Goal: Transaction & Acquisition: Purchase product/service

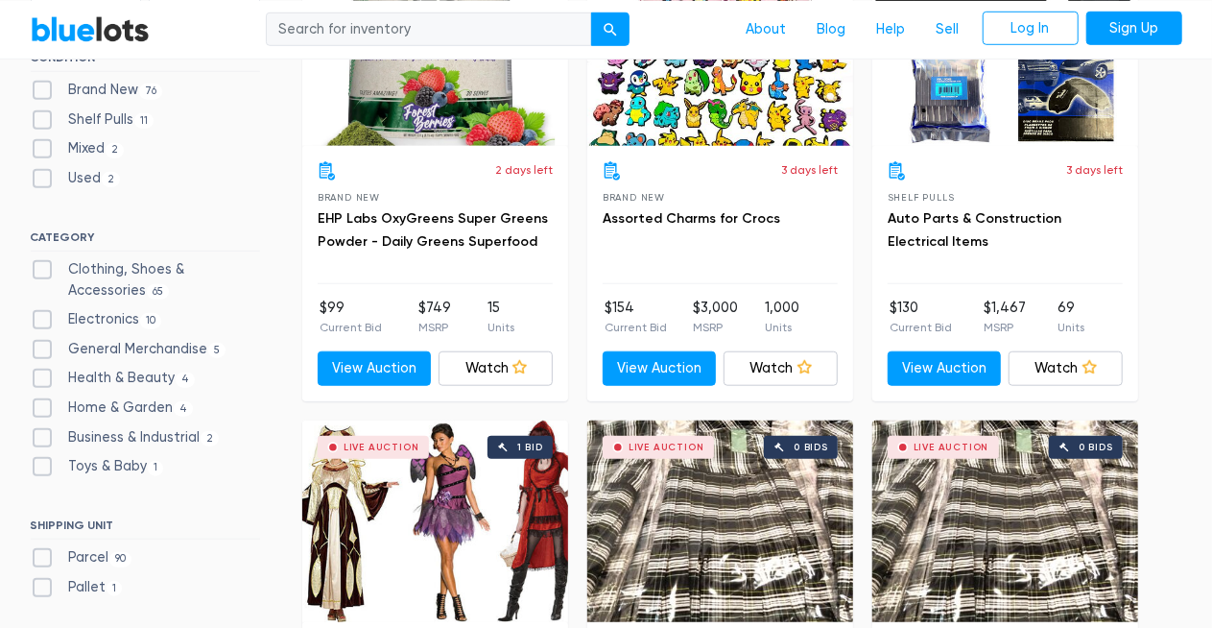
scroll to position [758, 0]
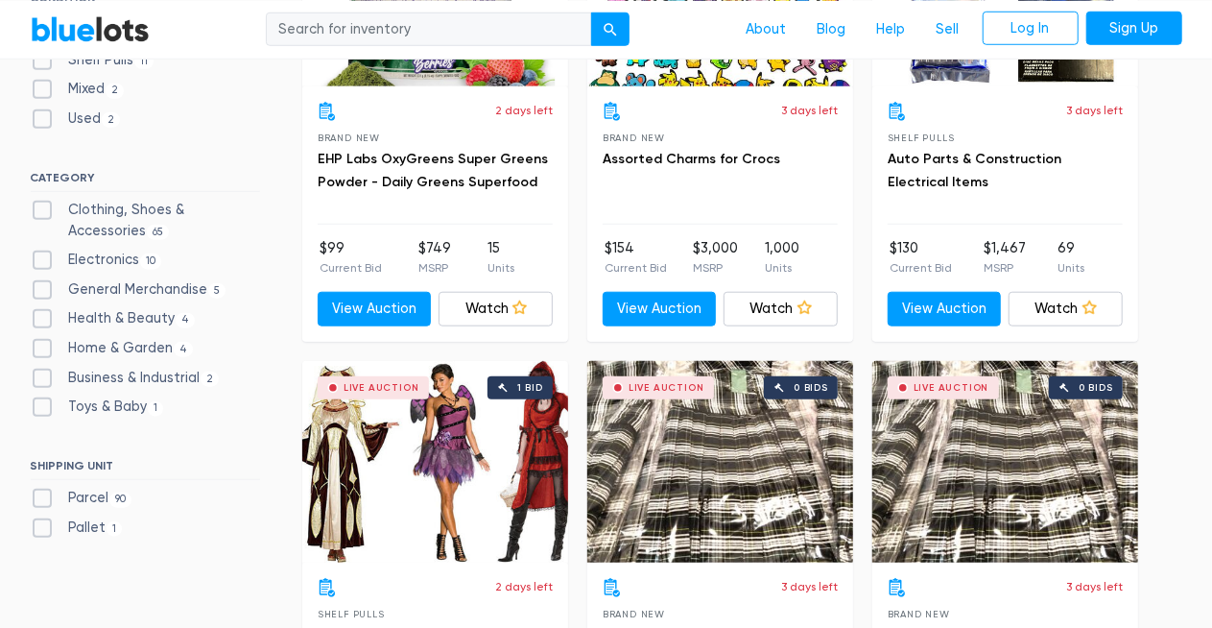
click at [40, 207] on label "Clothing, Shoes & Accessories 65" at bounding box center [145, 220] width 229 height 41
click at [40, 207] on Accessories"] "Clothing, Shoes & Accessories 65" at bounding box center [37, 206] width 12 height 12
checkbox Accessories"] "true"
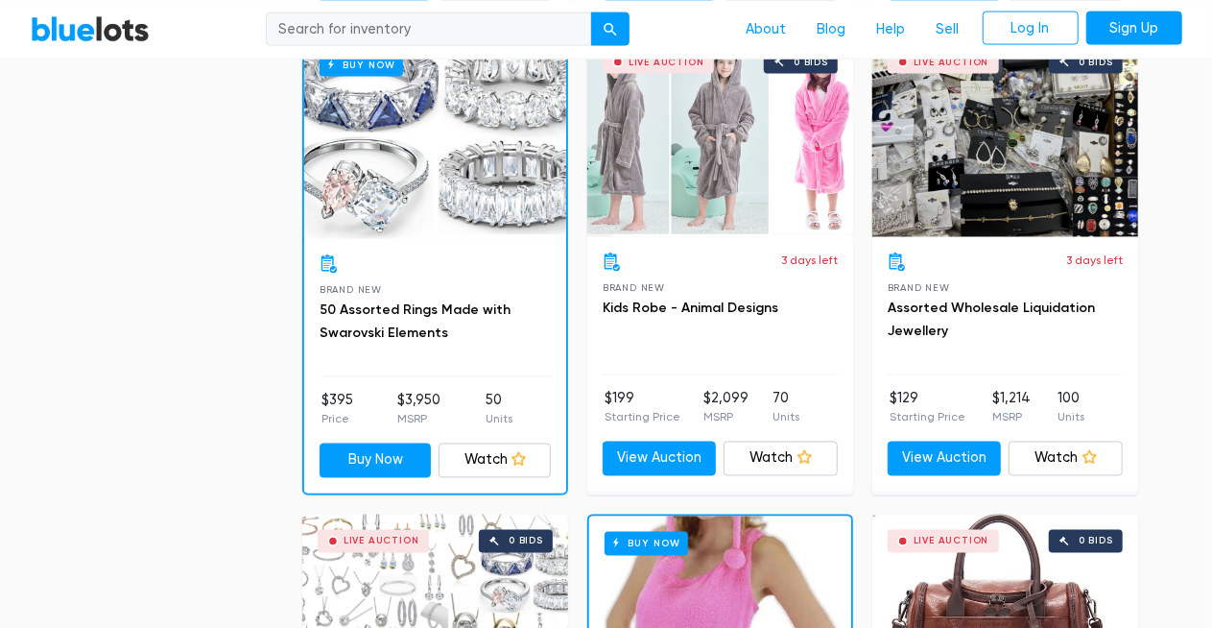
scroll to position [1470, 0]
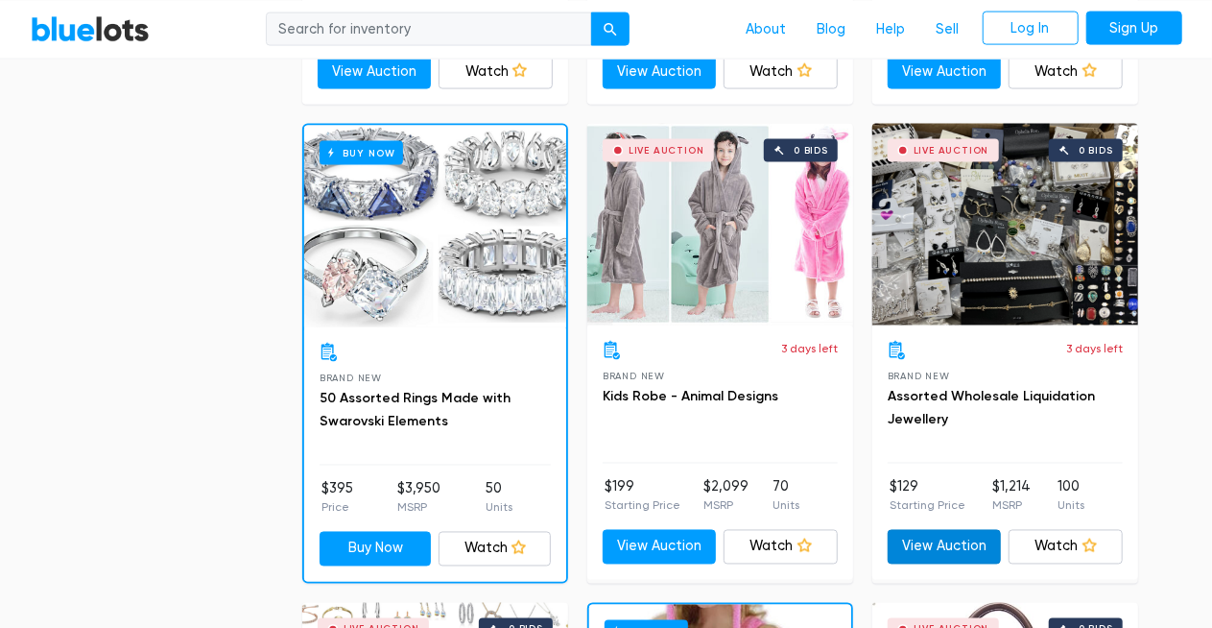
click at [918, 547] on link "View Auction" at bounding box center [945, 547] width 114 height 35
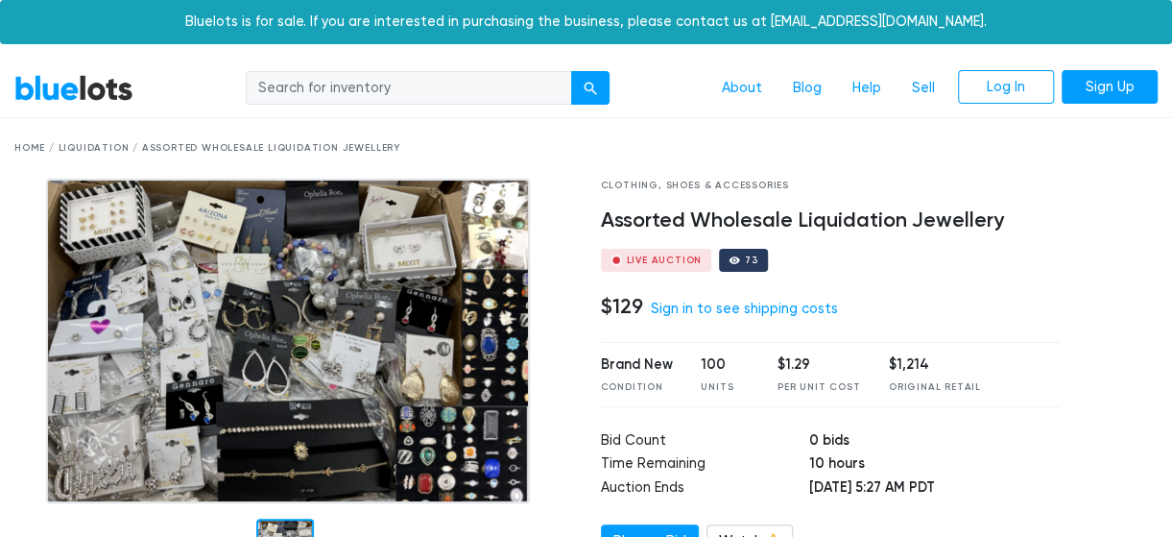
click at [384, 379] on img at bounding box center [288, 341] width 484 height 324
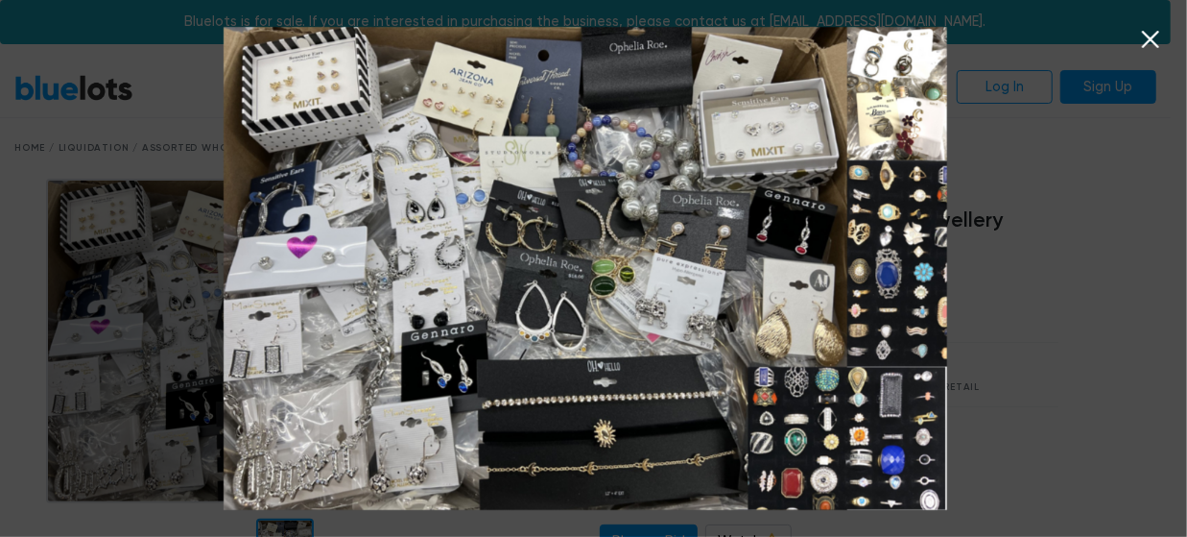
click at [1148, 43] on icon at bounding box center [1150, 39] width 17 height 17
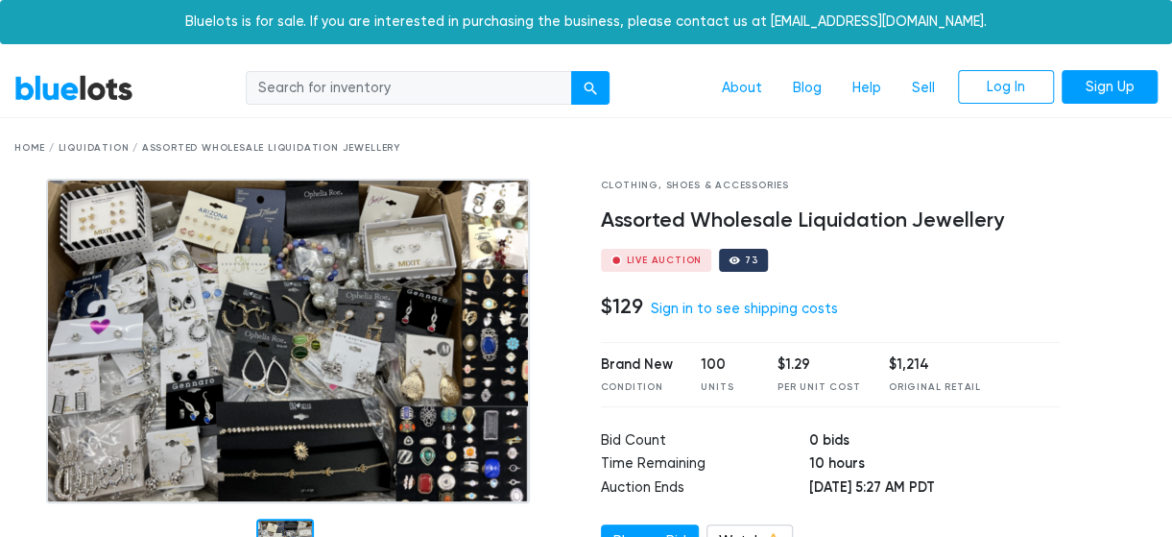
click at [31, 145] on div "Home / Liquidation / Assorted Wholesale Liquidation Jewellery" at bounding box center [585, 148] width 1143 height 14
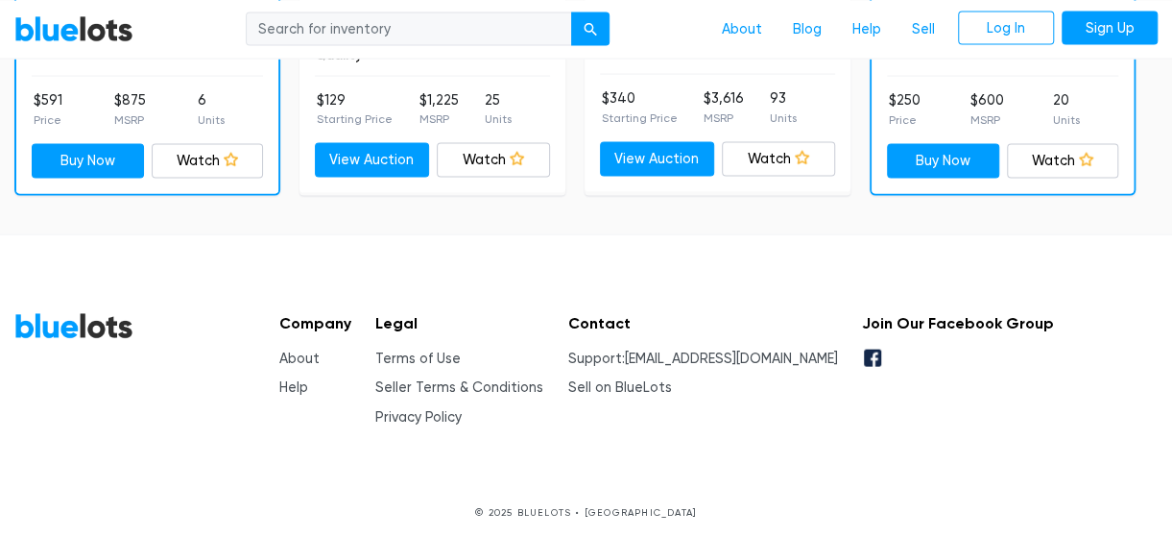
scroll to position [1897, 0]
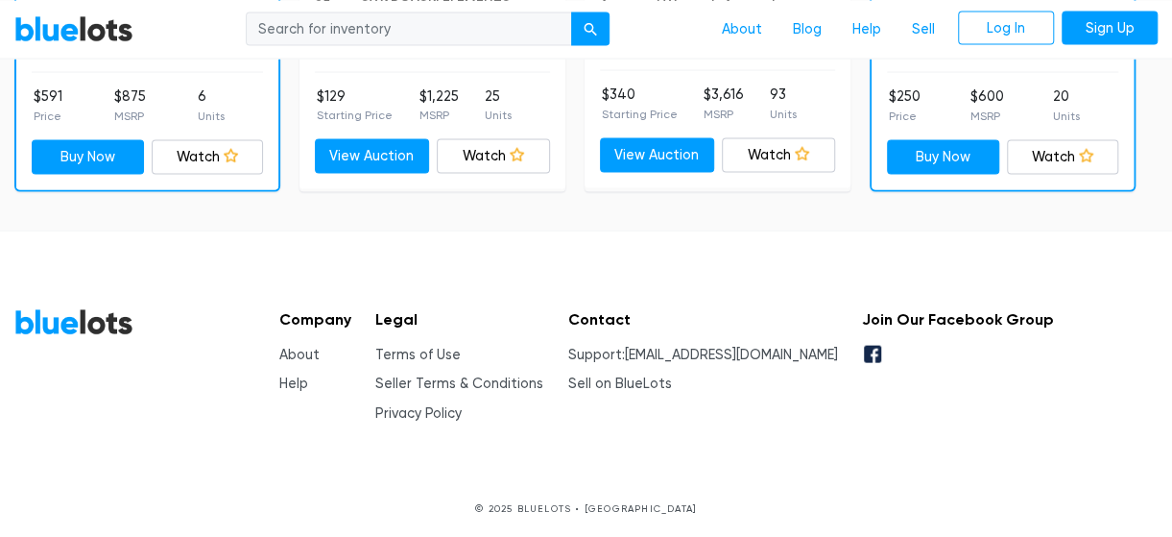
click at [107, 318] on link "BlueLots" at bounding box center [73, 322] width 119 height 28
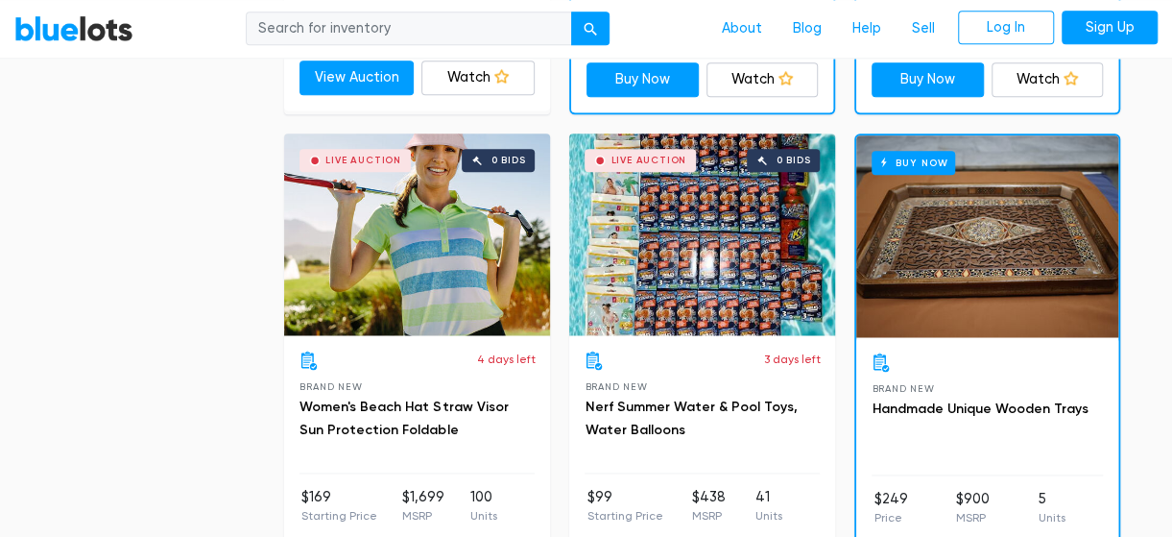
scroll to position [8386, 0]
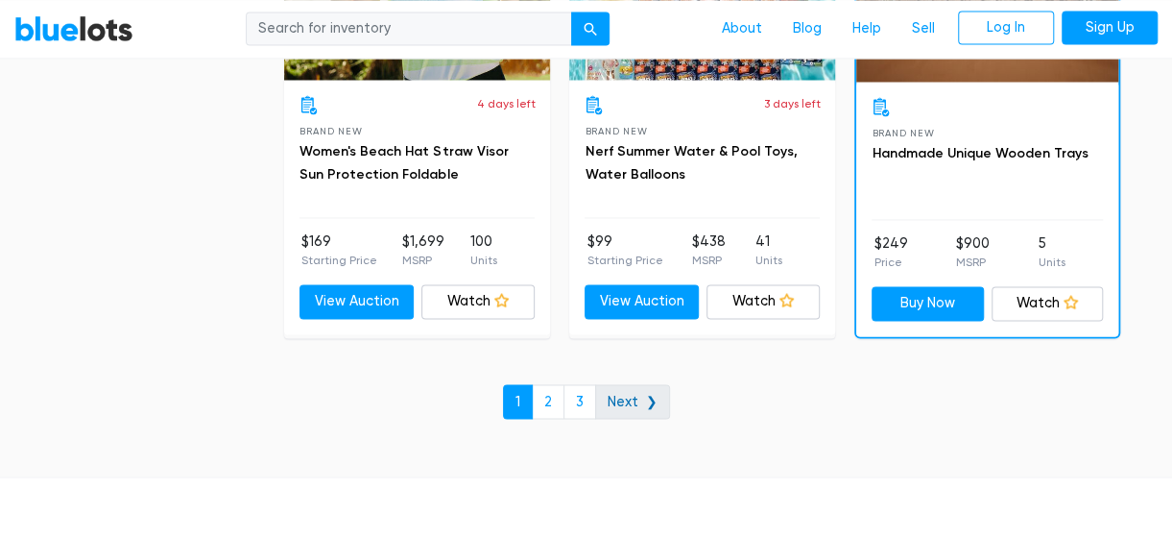
click at [648, 384] on link "Next ❯" at bounding box center [632, 401] width 75 height 35
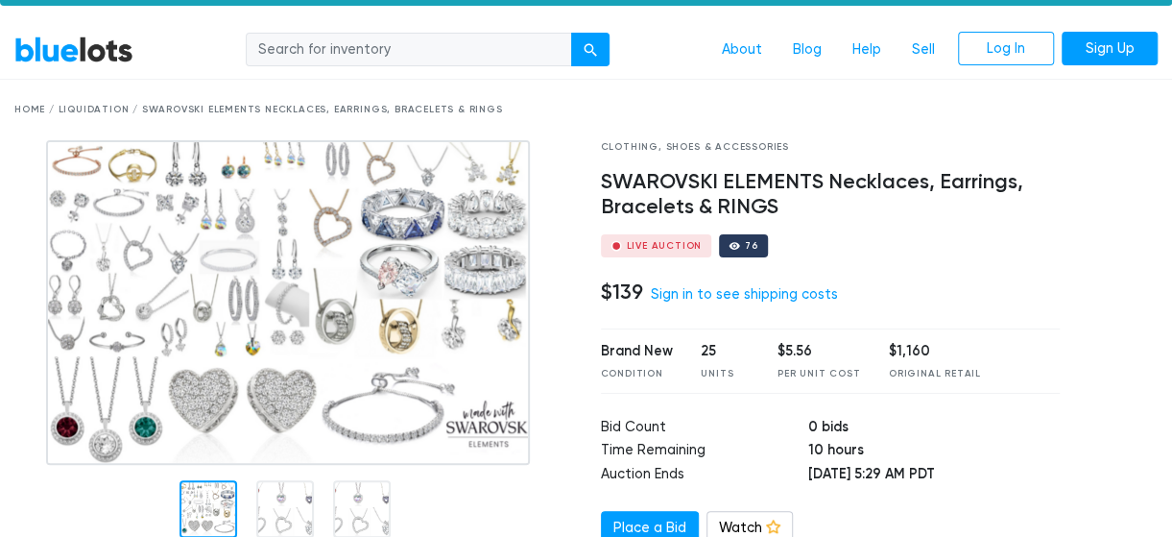
scroll to position [85, 0]
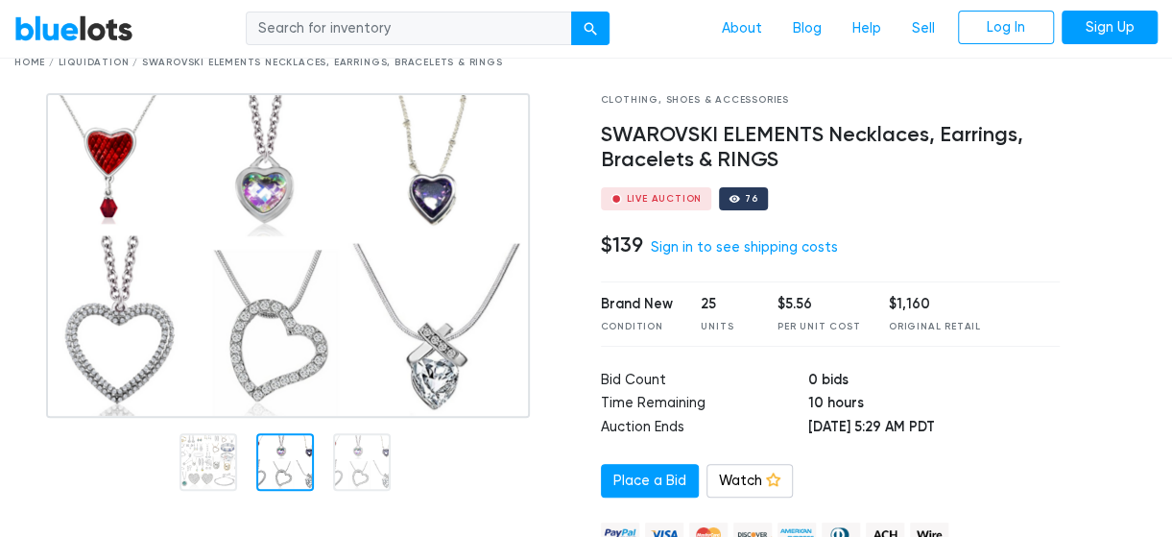
click at [280, 452] on div at bounding box center [285, 462] width 58 height 58
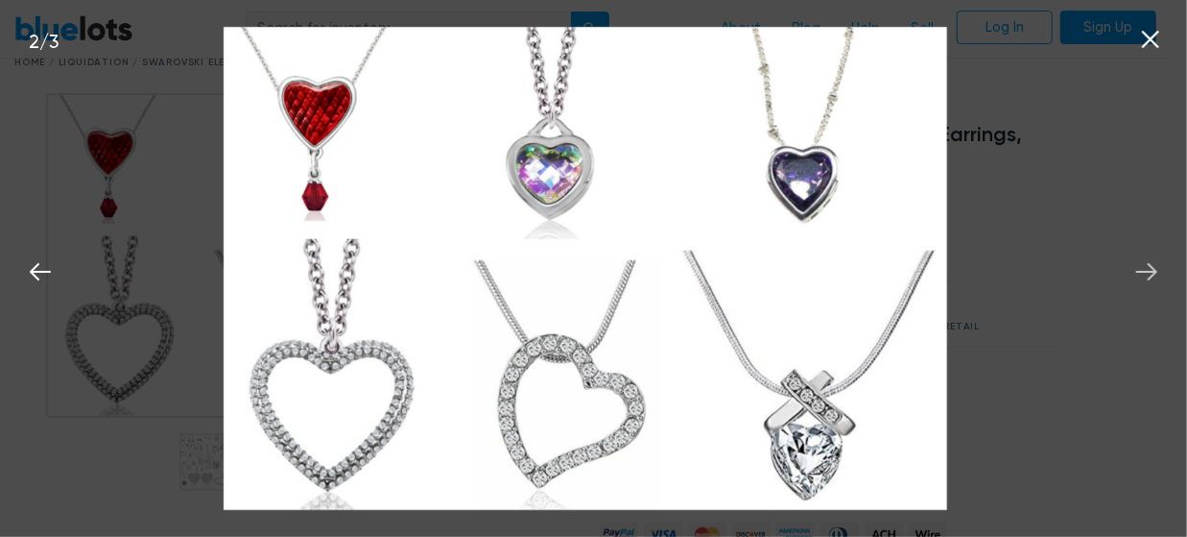
click at [1149, 266] on icon at bounding box center [1146, 271] width 21 height 17
click at [1152, 51] on icon at bounding box center [1150, 39] width 29 height 29
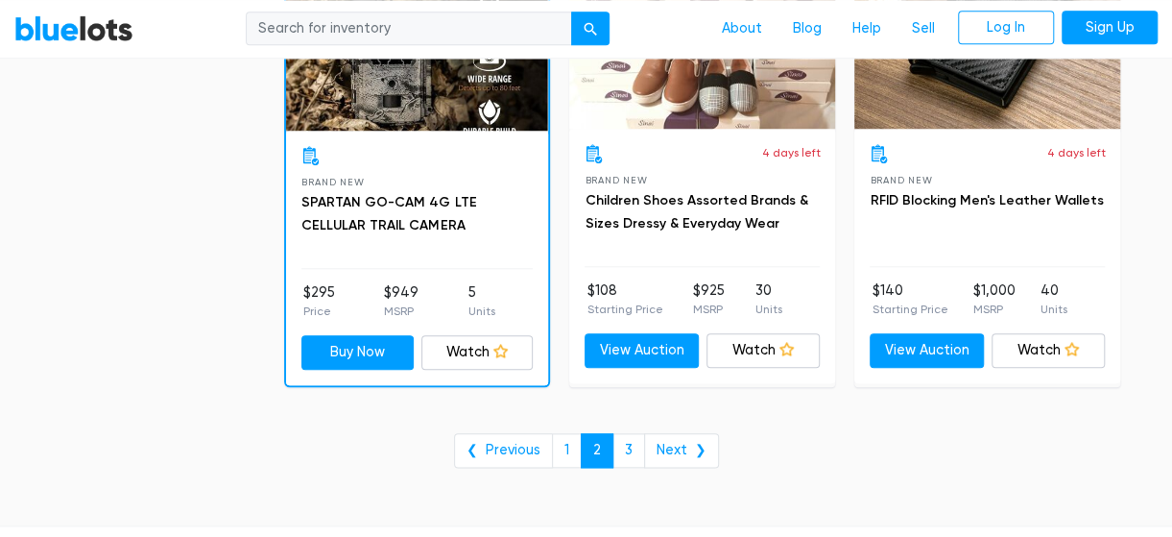
scroll to position [7951, 0]
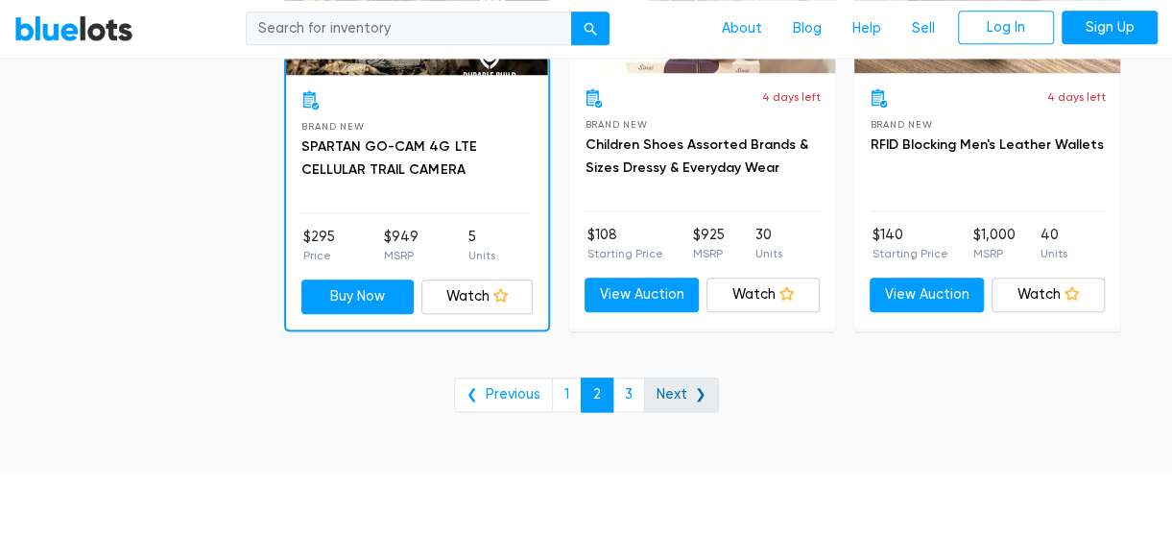
click at [695, 377] on link "Next ❯" at bounding box center [681, 394] width 75 height 35
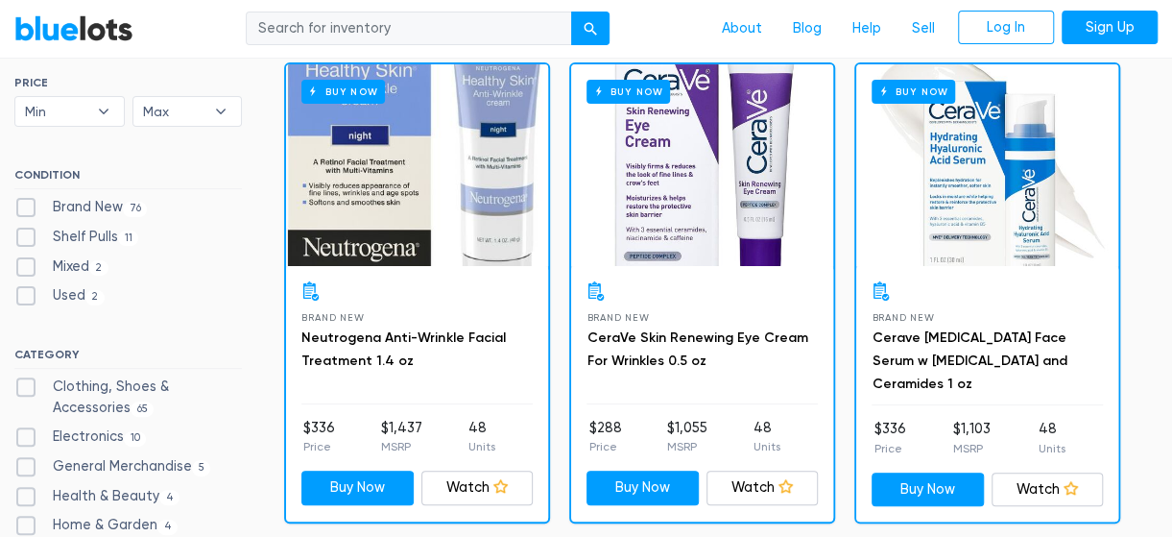
scroll to position [134, 0]
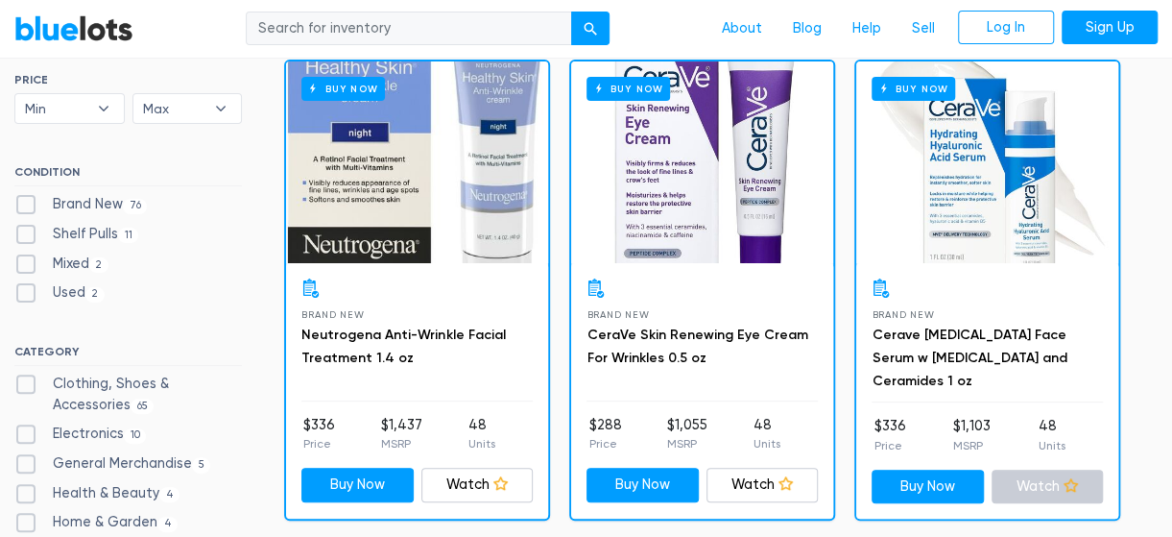
click at [1029, 490] on link "Watch" at bounding box center [1047, 486] width 112 height 35
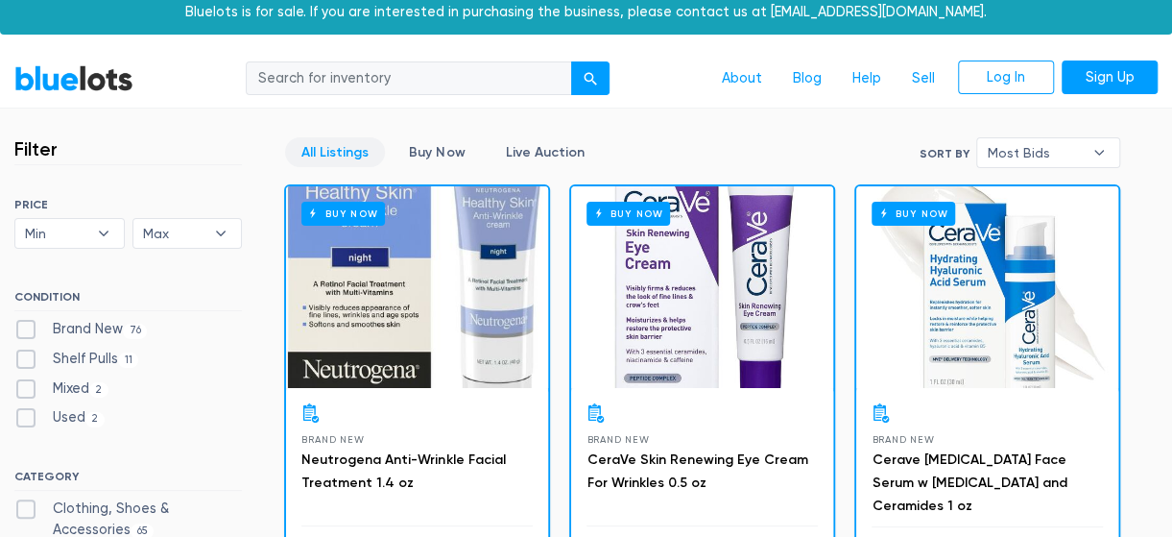
scroll to position [0, 0]
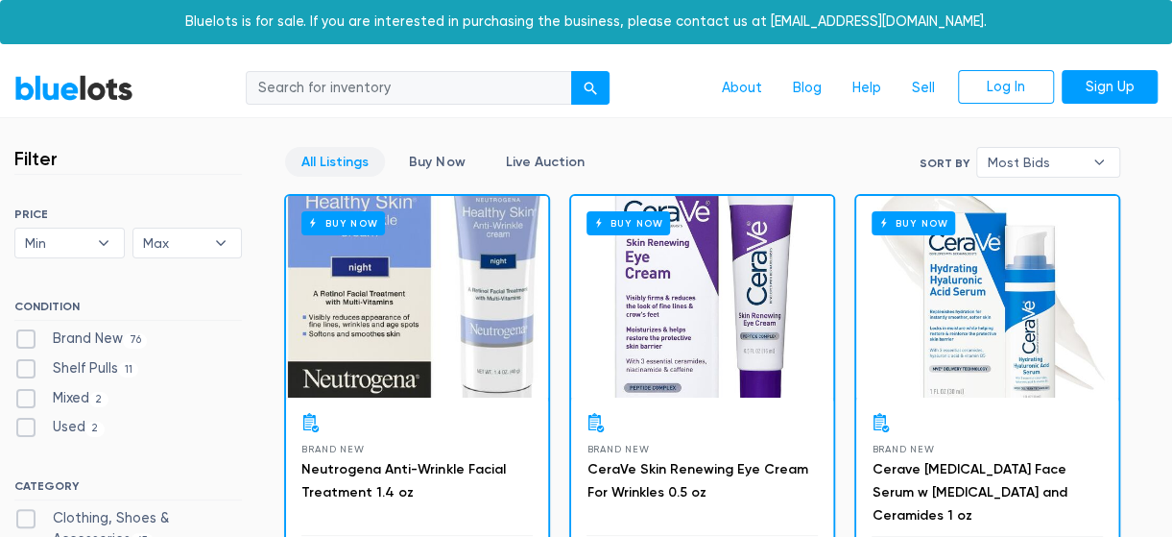
click at [42, 103] on div "BlueLots About Blog Help Sell Log In Sign Up" at bounding box center [586, 88] width 1172 height 36
click at [47, 91] on link "BlueLots" at bounding box center [73, 88] width 119 height 28
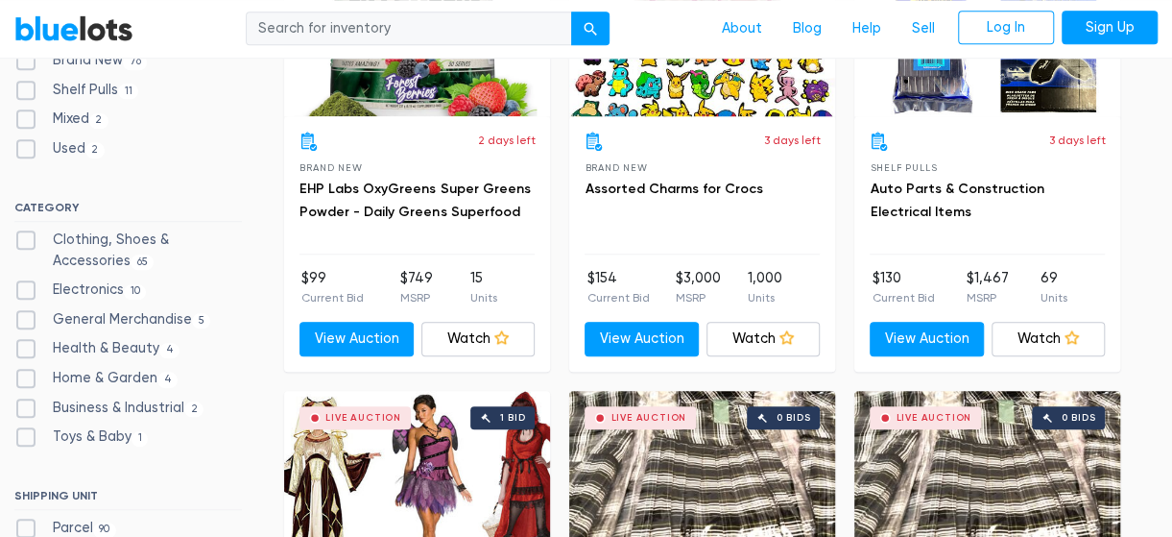
scroll to position [772, 0]
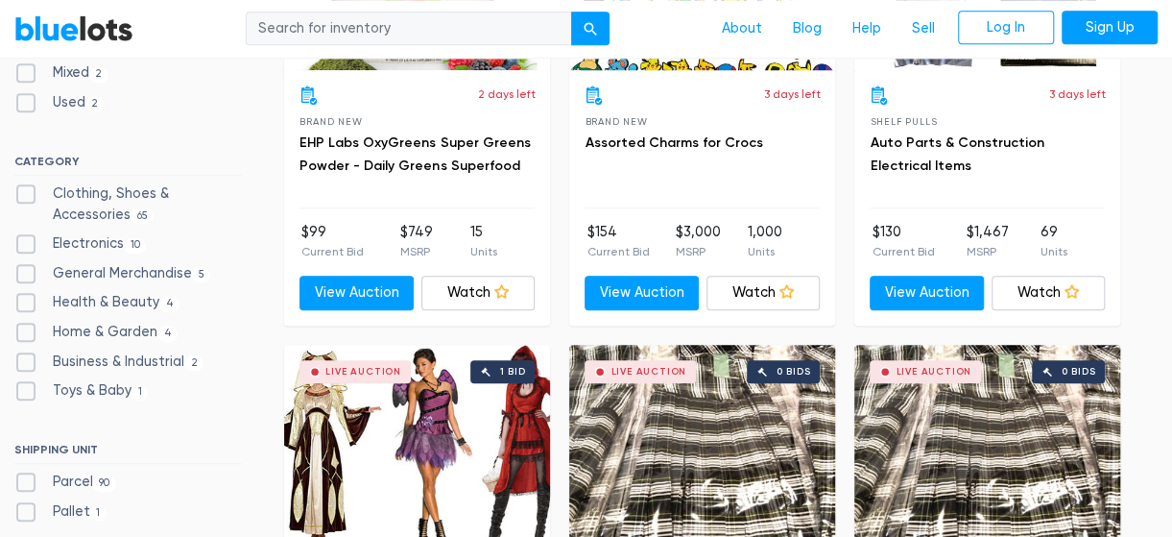
click at [77, 298] on label "Health & Beauty 4" at bounding box center [96, 302] width 165 height 21
click at [27, 298] on Beauty"] "Health & Beauty 4" at bounding box center [20, 298] width 12 height 12
checkbox Beauty"] "true"
